Goal: Book appointment/travel/reservation

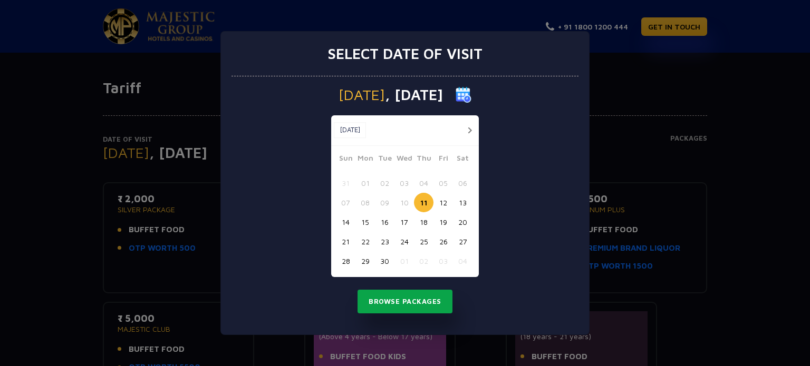
click at [416, 298] on button "Browse Packages" at bounding box center [405, 302] width 95 height 24
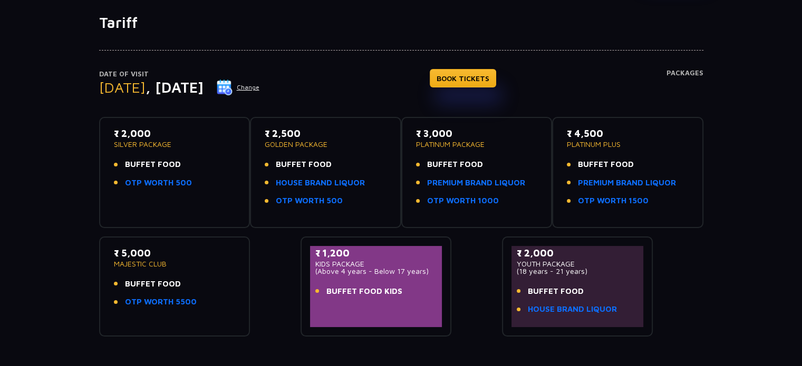
scroll to position [53, 0]
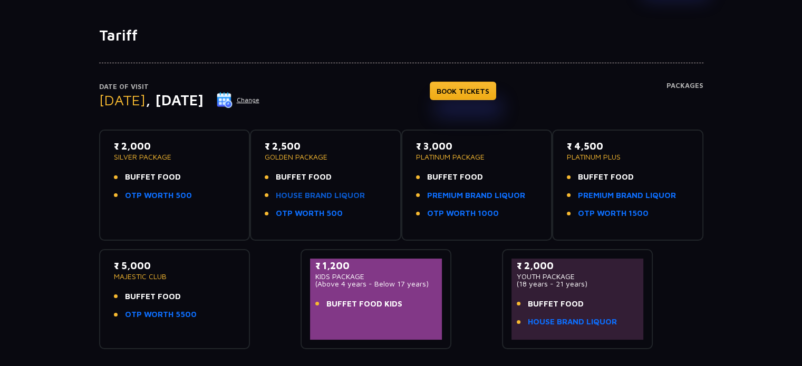
click at [333, 190] on link "HOUSE BRAND LIQUOR" at bounding box center [320, 196] width 89 height 12
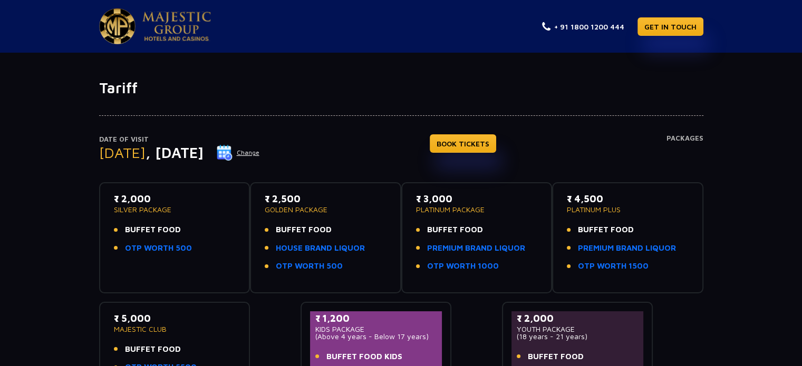
scroll to position [0, 0]
click at [260, 148] on button "Change" at bounding box center [238, 152] width 44 height 17
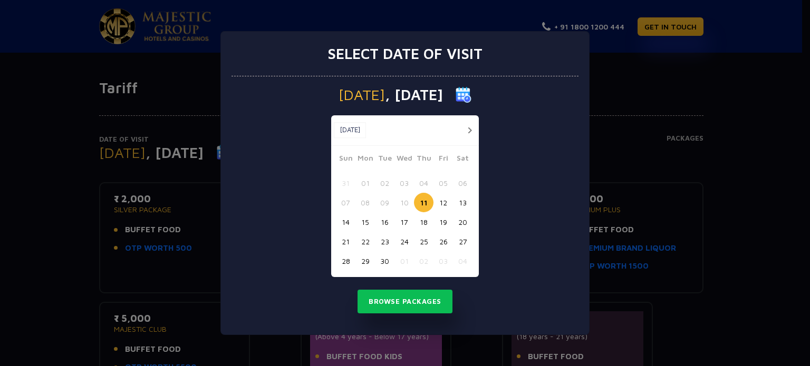
click at [472, 129] on button "button" at bounding box center [469, 130] width 13 height 13
click at [401, 259] on button "29" at bounding box center [404, 262] width 20 height 20
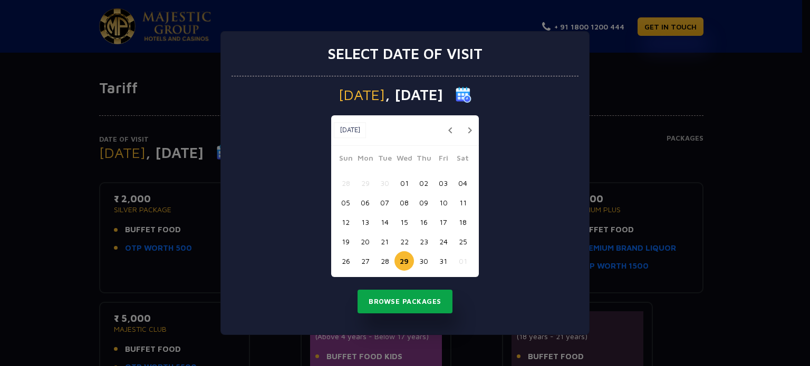
click at [424, 305] on button "Browse Packages" at bounding box center [405, 302] width 95 height 24
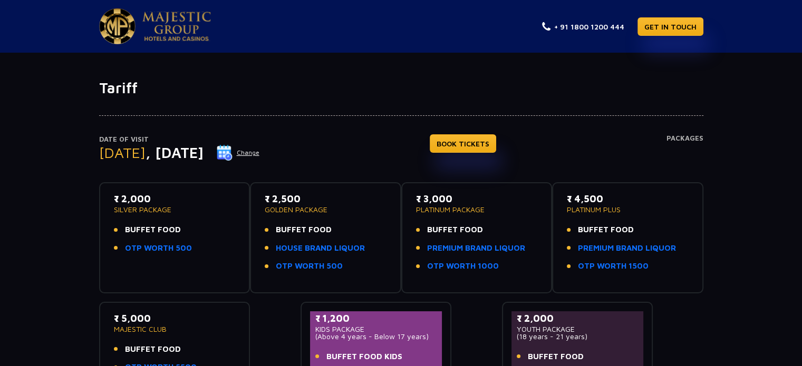
click at [177, 27] on img at bounding box center [176, 27] width 69 height 30
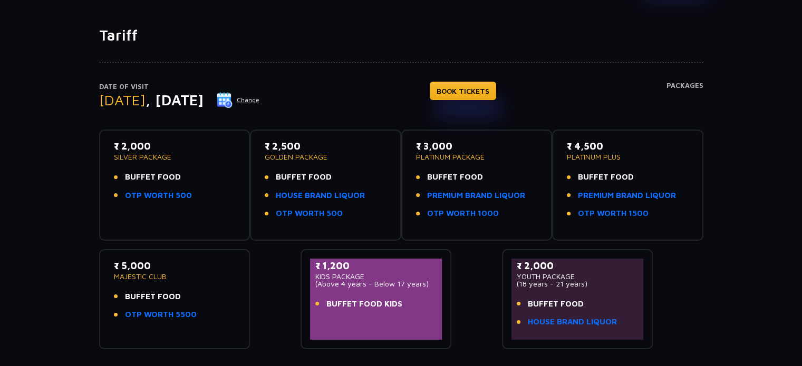
scroll to position [105, 0]
